Goal: Task Accomplishment & Management: Use online tool/utility

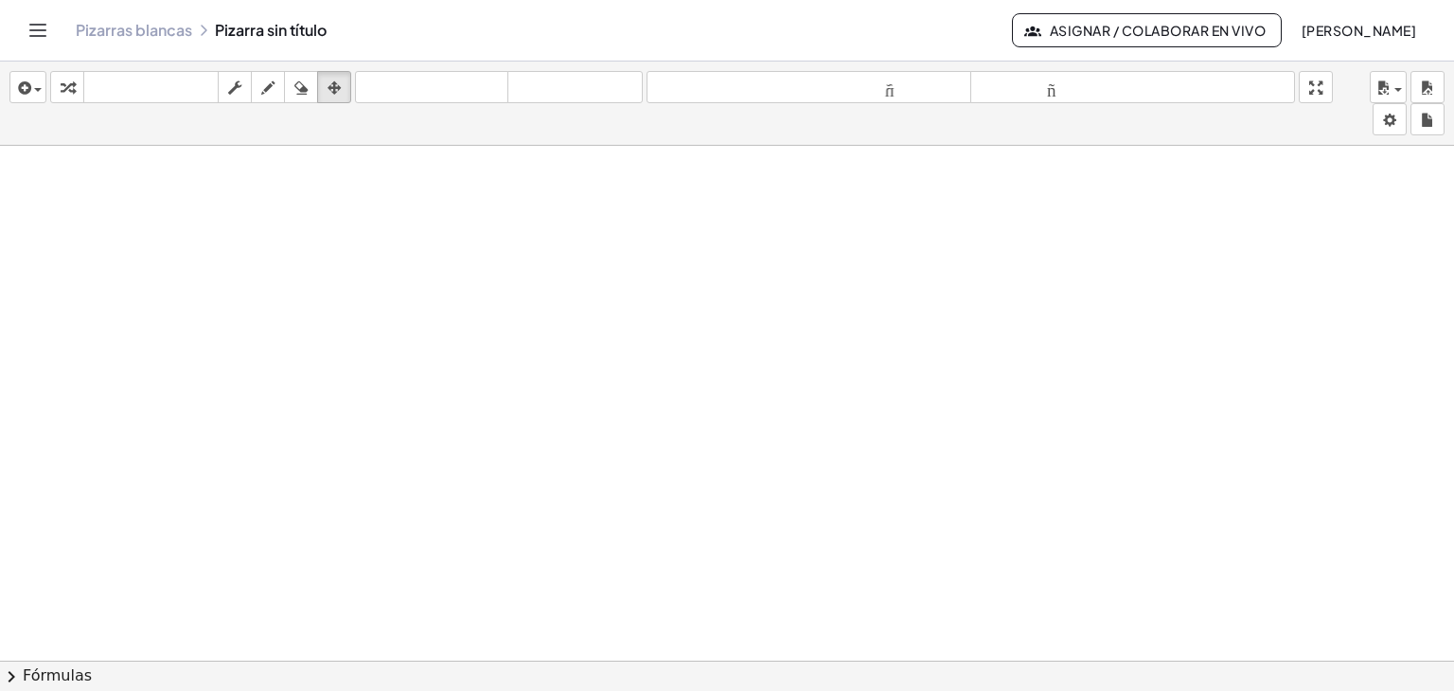
scroll to position [1482, 0]
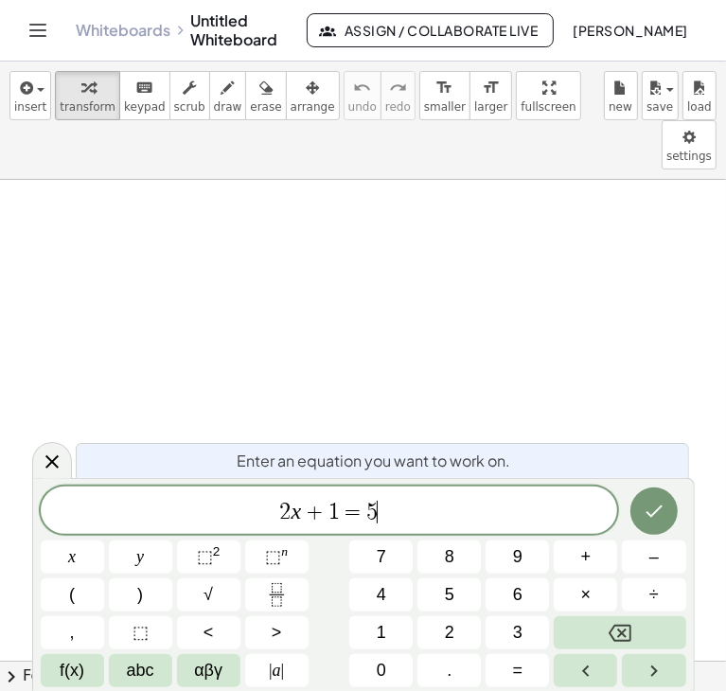
click at [385, 511] on span "2 x + 1 = 5 ​" at bounding box center [330, 512] width 578 height 27
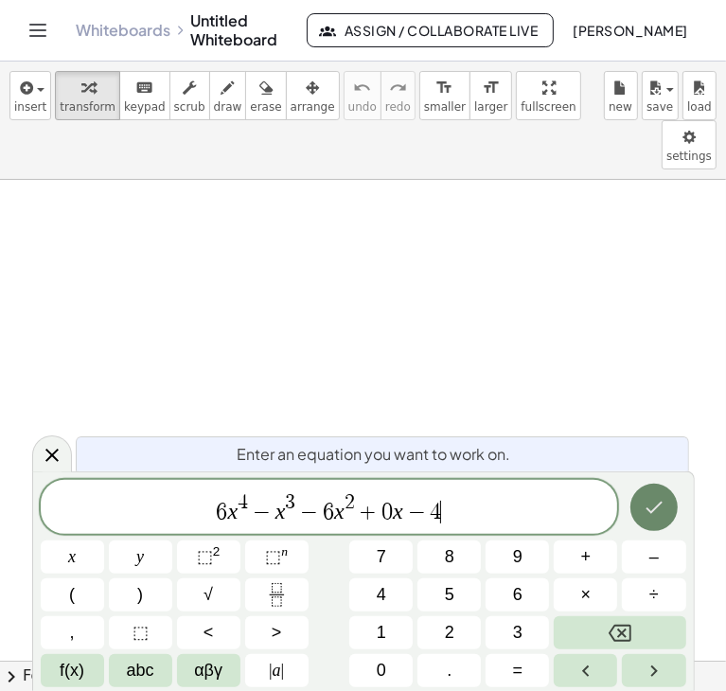
click at [645, 508] on icon "Done" at bounding box center [654, 507] width 23 height 23
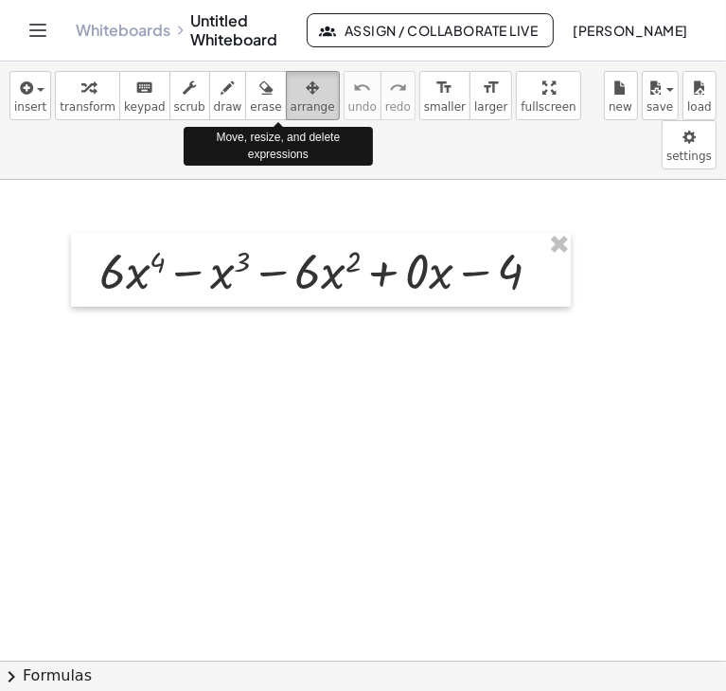
click at [306, 98] on icon "button" at bounding box center [312, 88] width 13 height 23
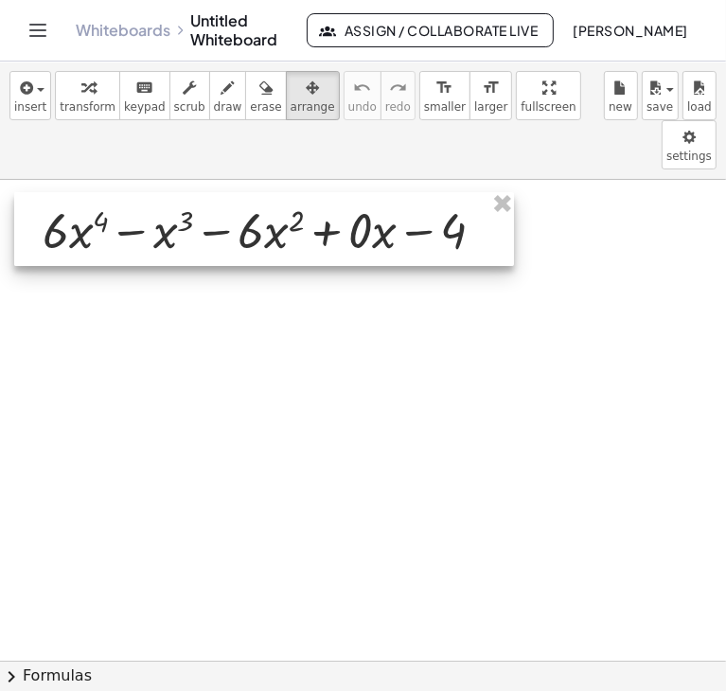
drag, startPoint x: 394, startPoint y: 210, endPoint x: 337, endPoint y: 169, distance: 69.9
click at [337, 192] on div at bounding box center [264, 229] width 500 height 74
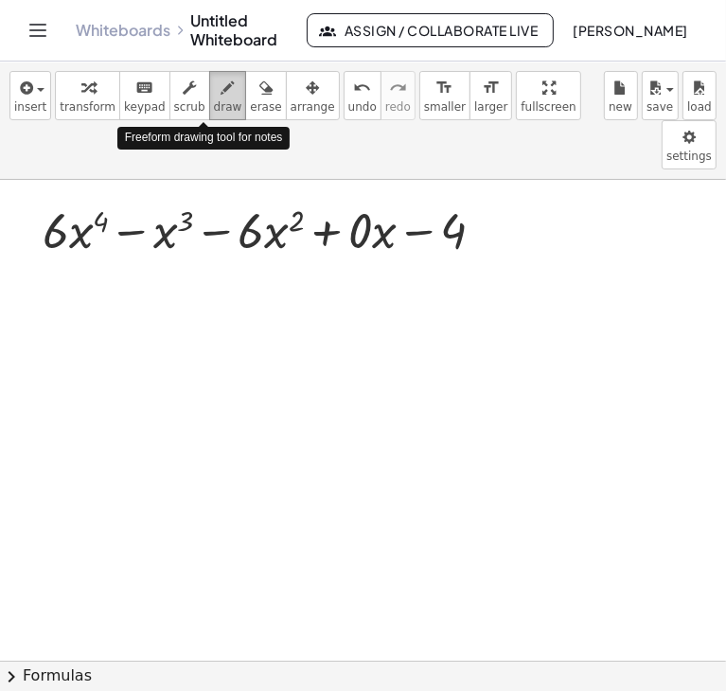
click at [214, 100] on span "draw" at bounding box center [228, 106] width 28 height 13
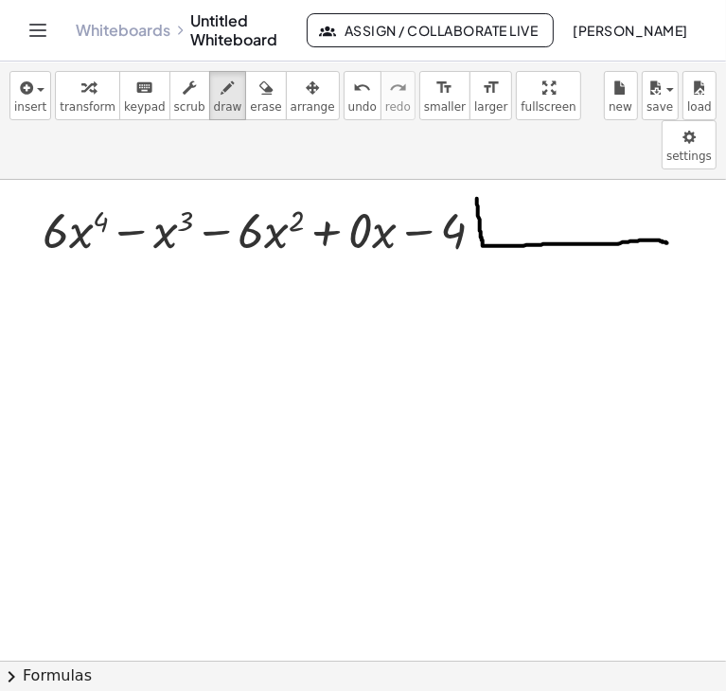
drag, startPoint x: 477, startPoint y: 149, endPoint x: 668, endPoint y: 193, distance: 195.5
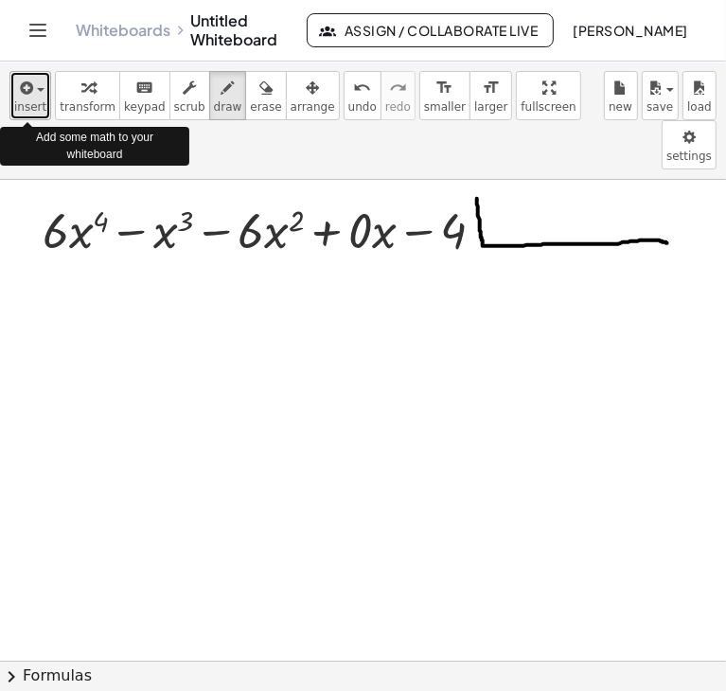
click at [36, 107] on span "insert" at bounding box center [30, 106] width 32 height 13
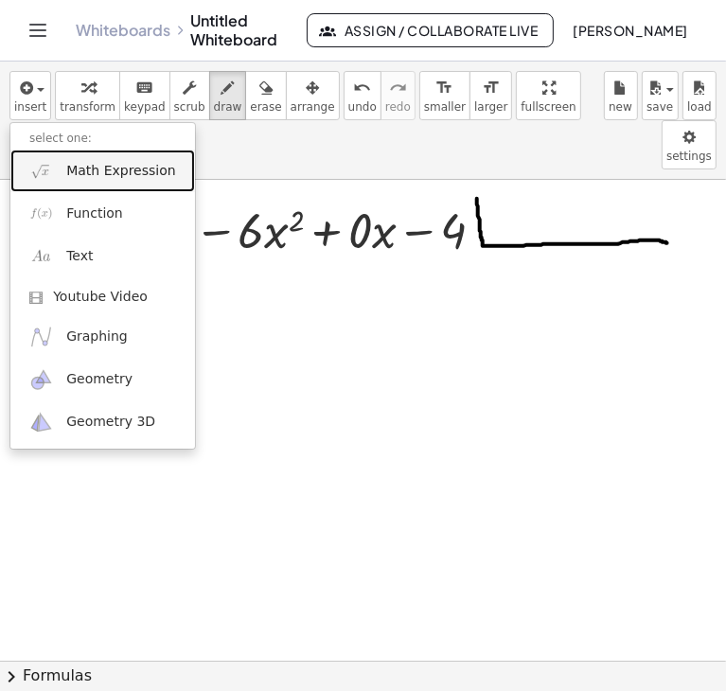
click at [112, 163] on span "Math Expression" at bounding box center [120, 171] width 109 height 19
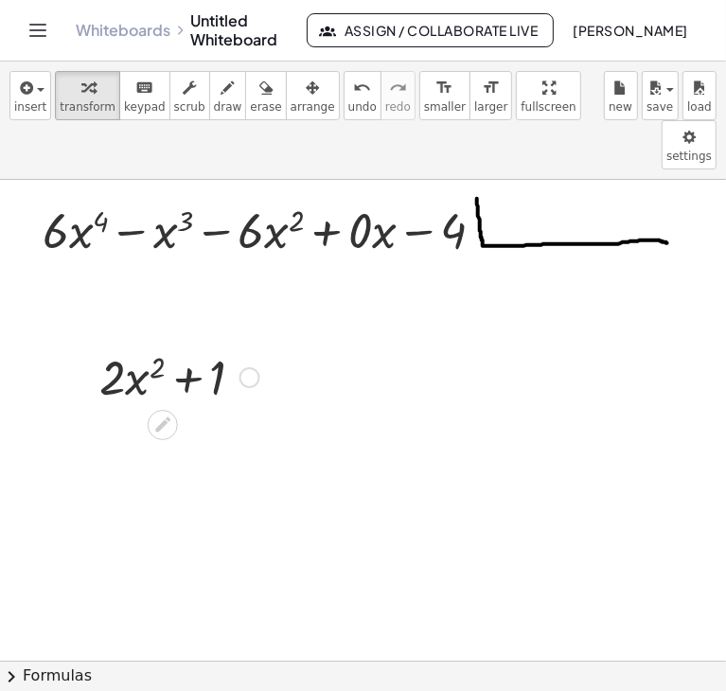
click at [165, 344] on div at bounding box center [179, 376] width 179 height 64
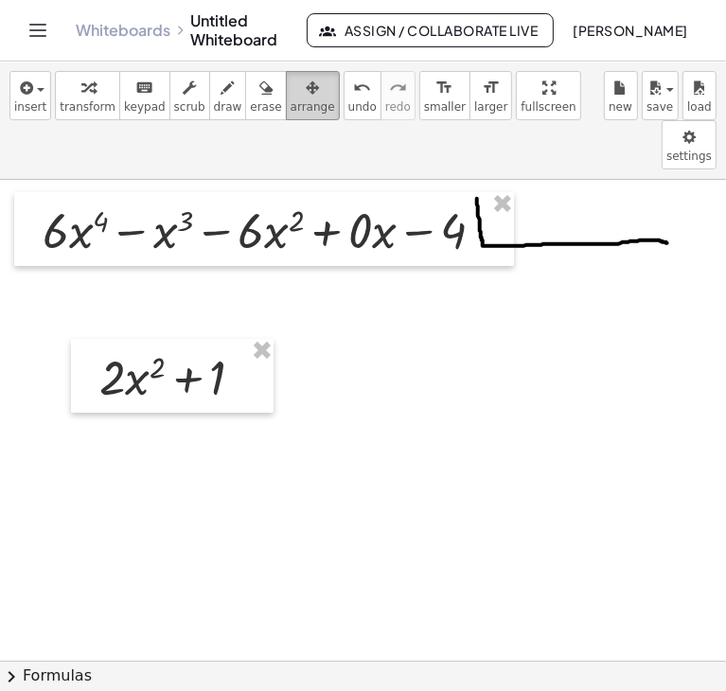
click at [306, 90] on icon "button" at bounding box center [312, 88] width 13 height 23
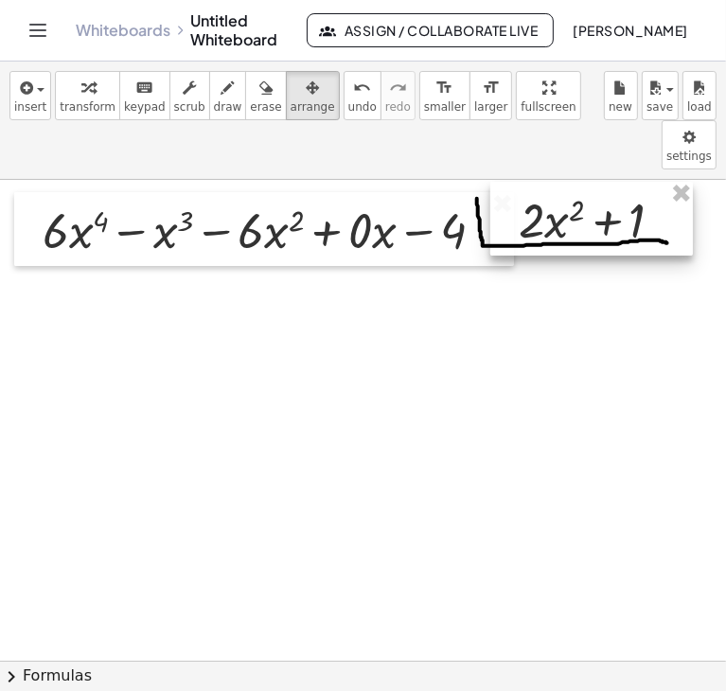
drag, startPoint x: 205, startPoint y: 334, endPoint x: 623, endPoint y: 177, distance: 447.1
click at [623, 182] on div at bounding box center [591, 219] width 203 height 74
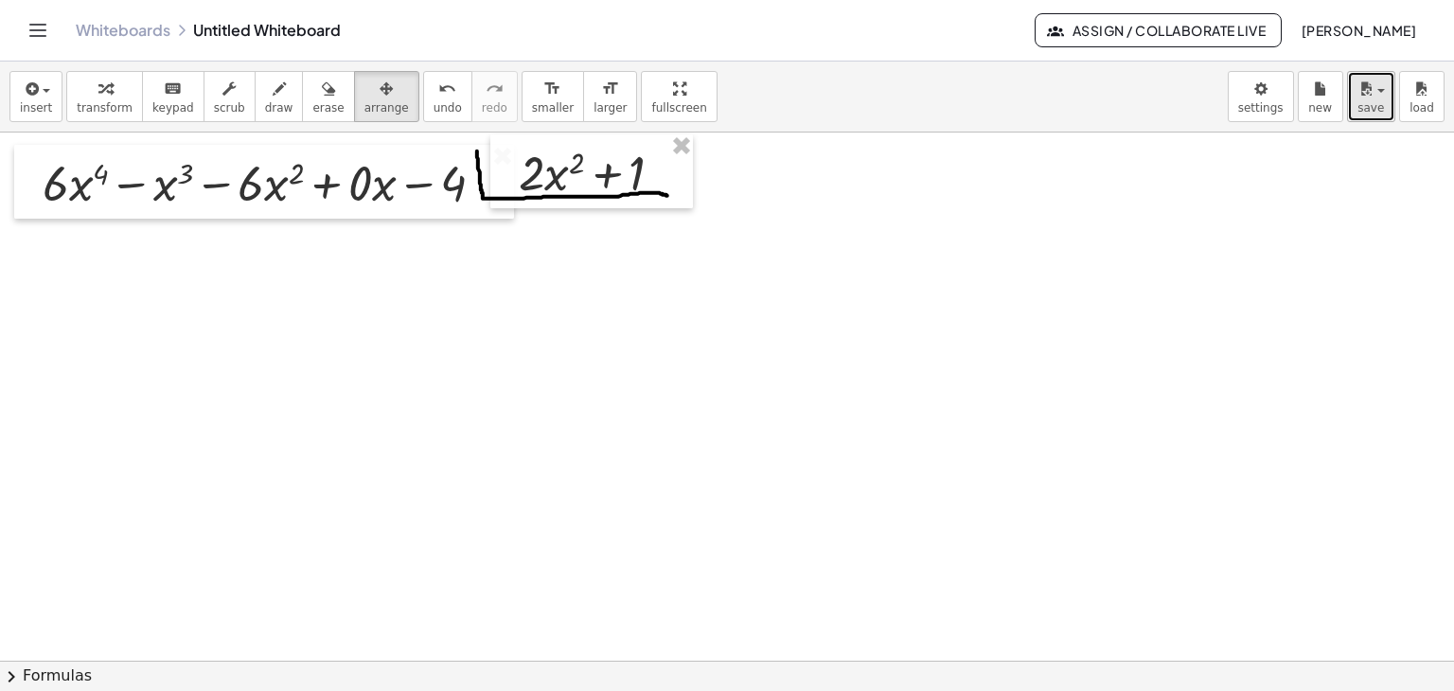
click at [1371, 114] on span "save" at bounding box center [1371, 107] width 27 height 13
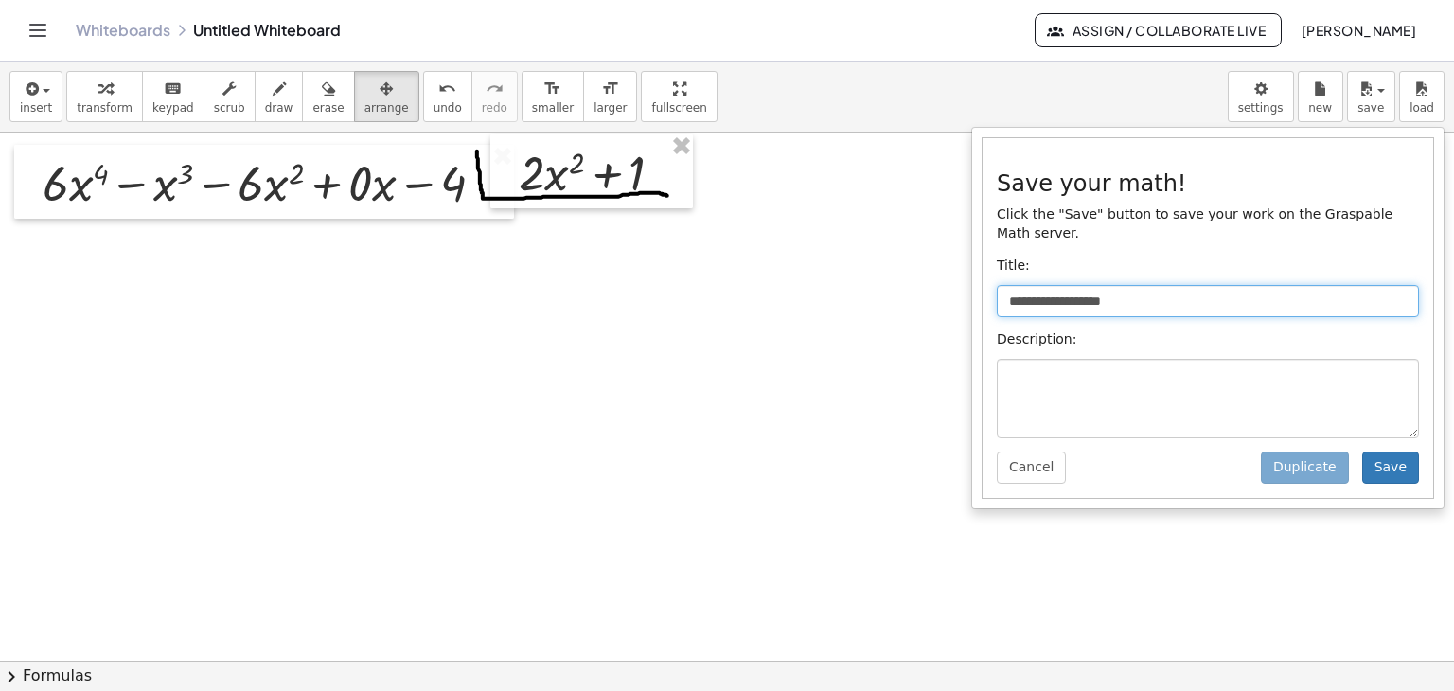
click at [1208, 285] on input "**********" at bounding box center [1208, 301] width 422 height 32
type input "*"
type input "**********"
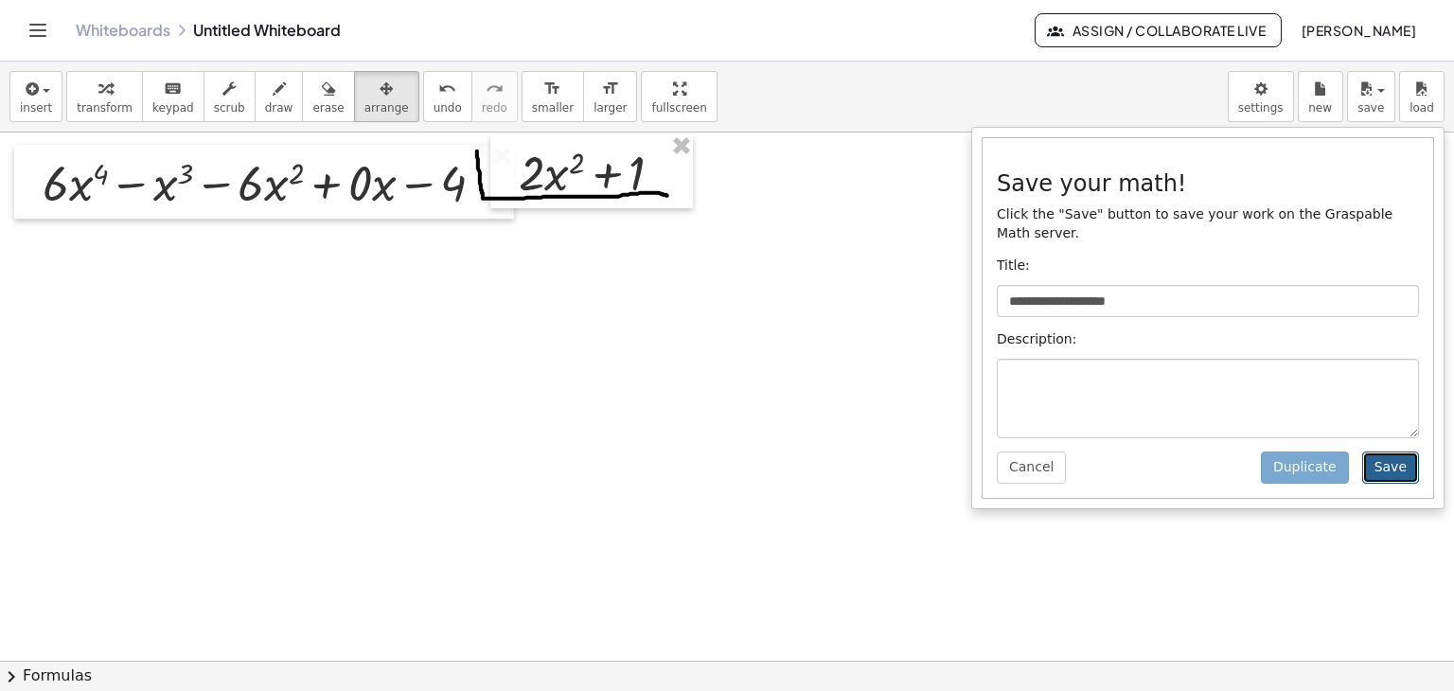
click at [1402, 452] on button "Save" at bounding box center [1391, 468] width 57 height 32
